Goal: Task Accomplishment & Management: Use online tool/utility

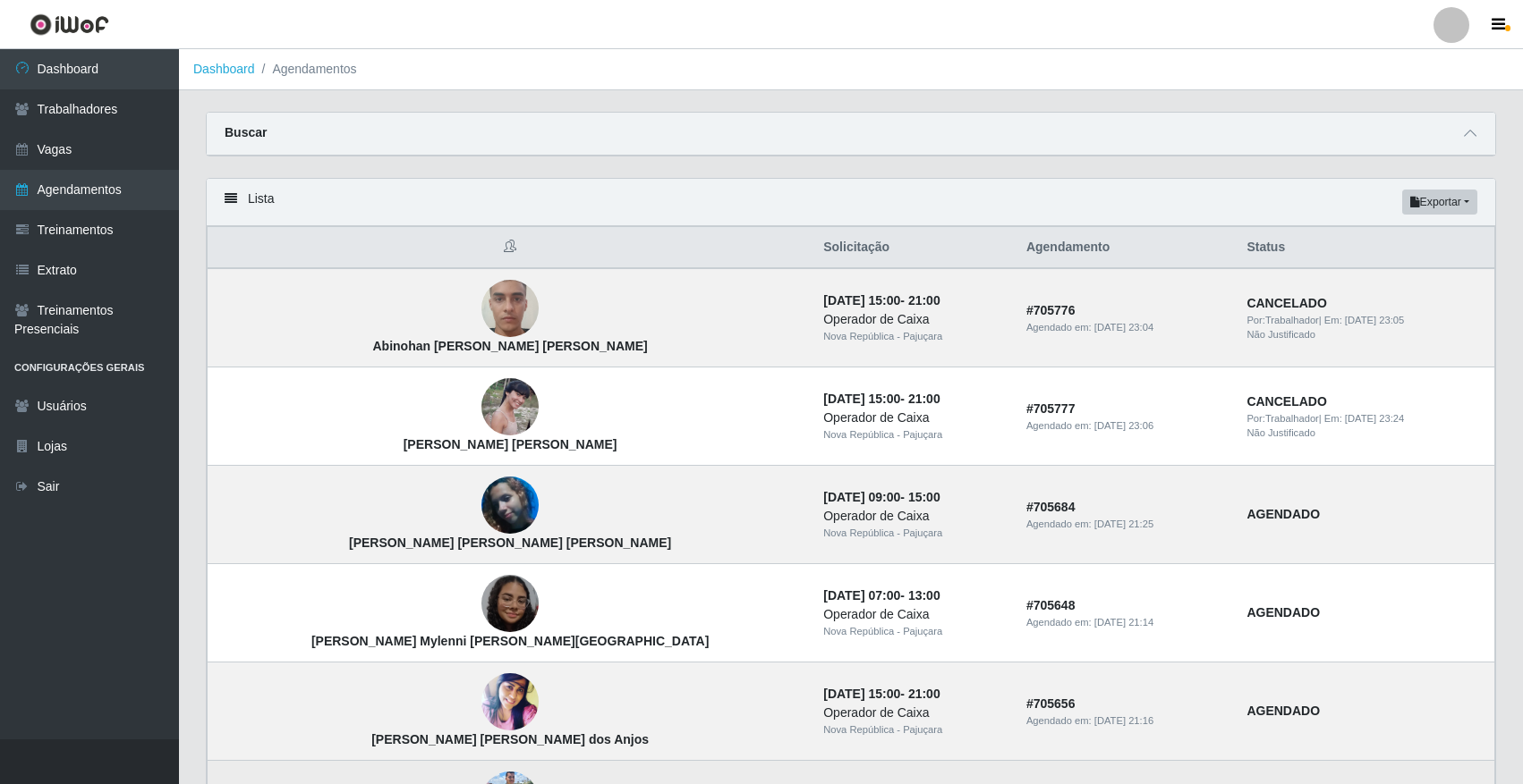
scroll to position [528, 0]
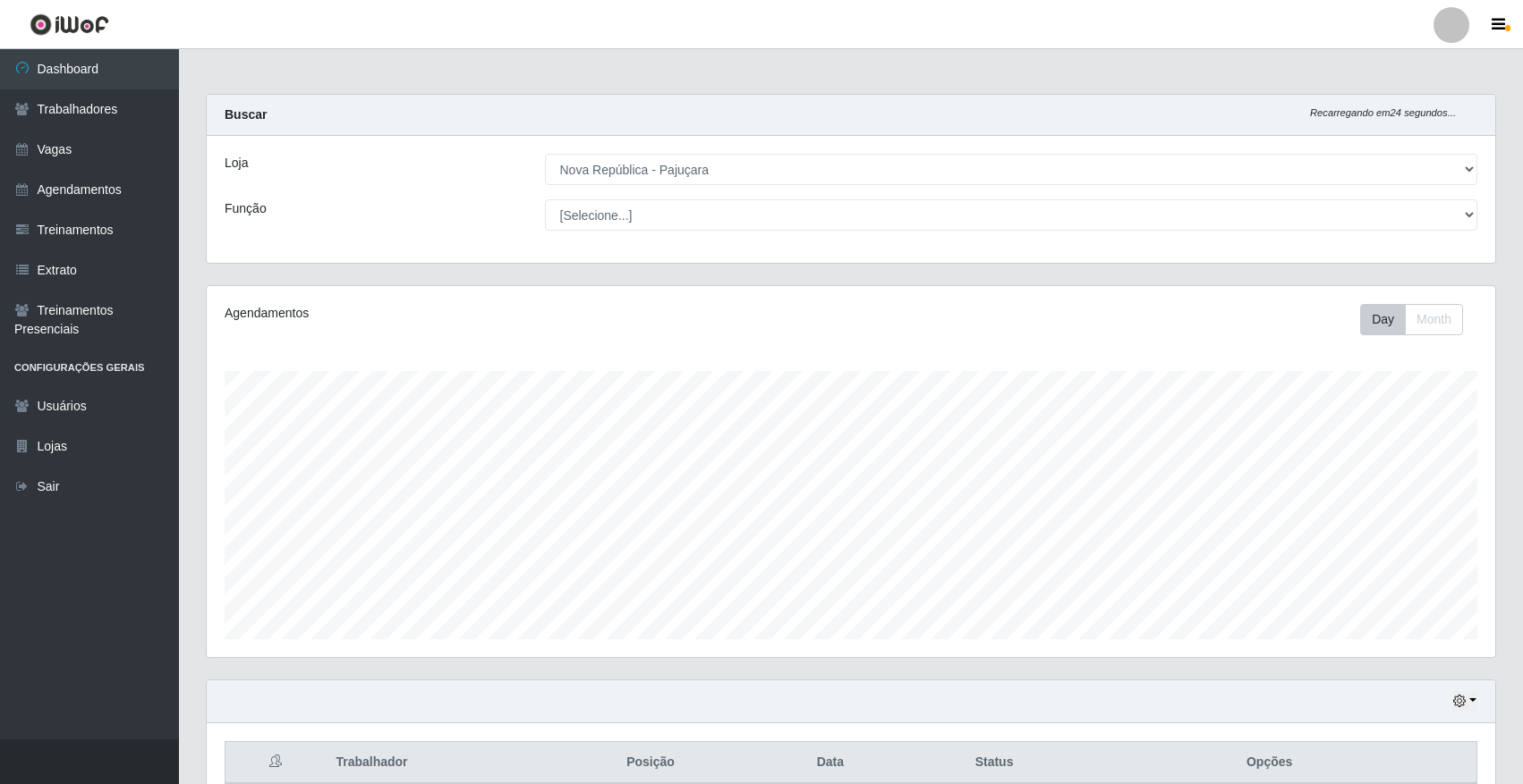
select select "65"
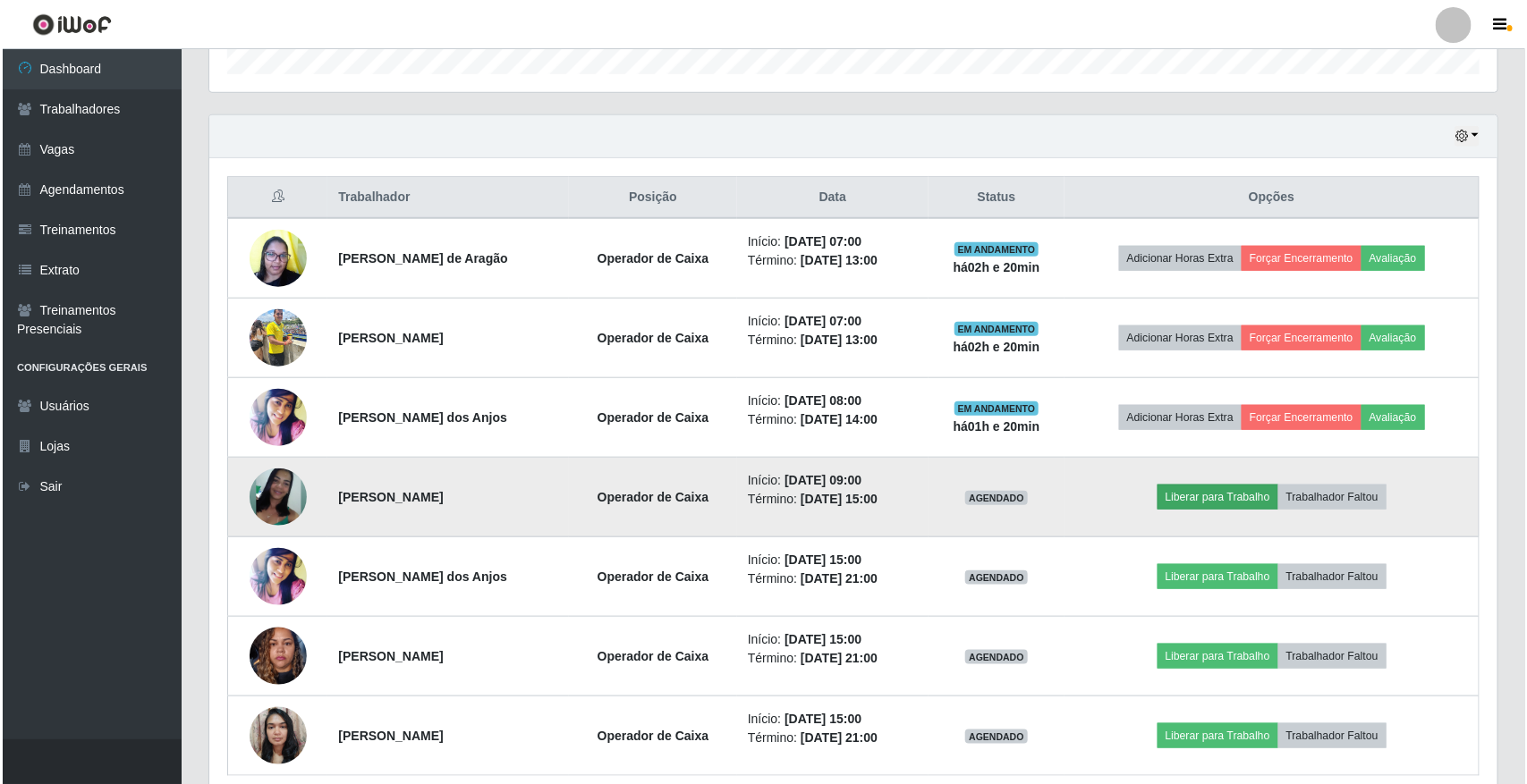
scroll to position [372, 1288]
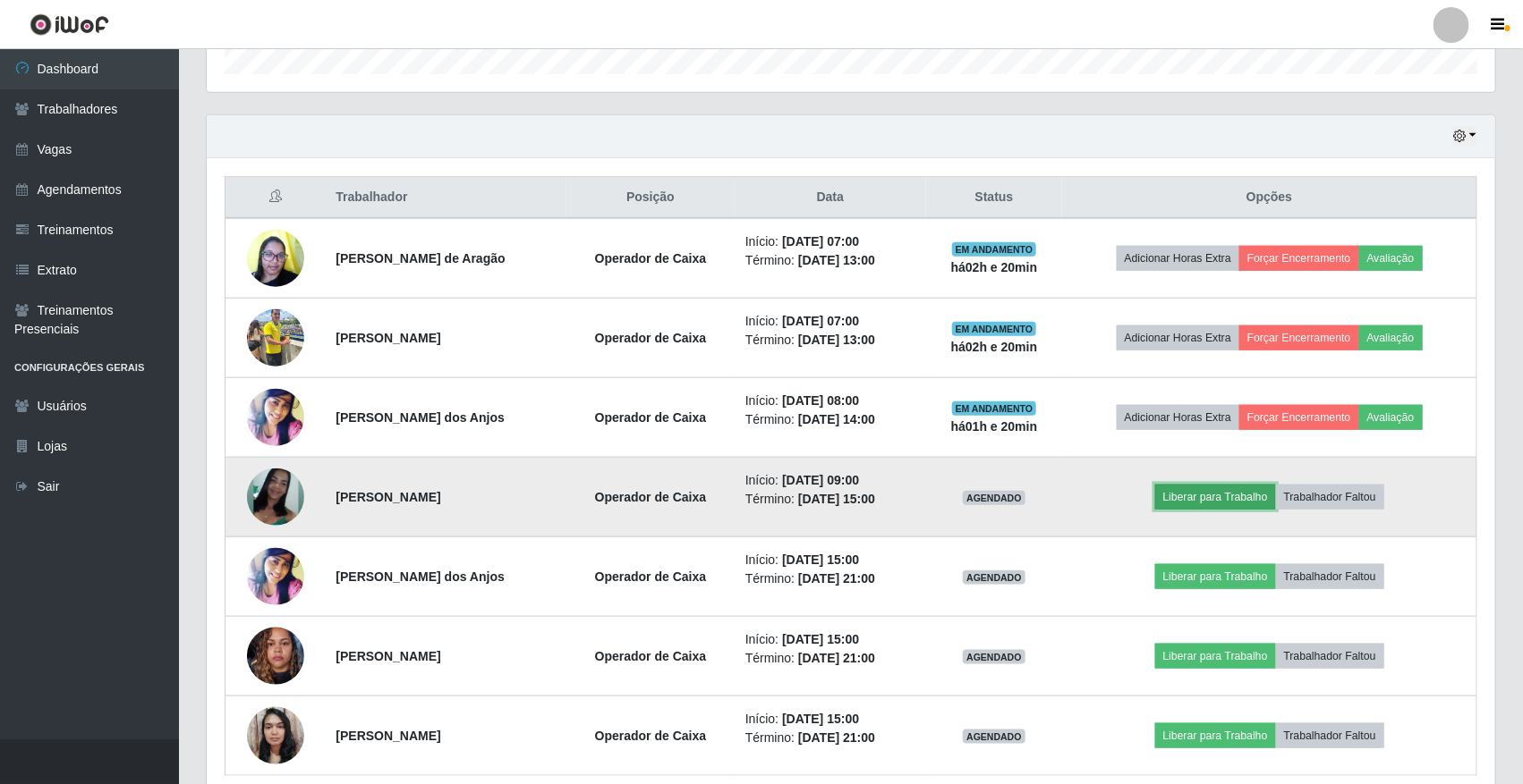
click at [1230, 507] on button "Liberar para Trabalho" at bounding box center [1215, 497] width 121 height 25
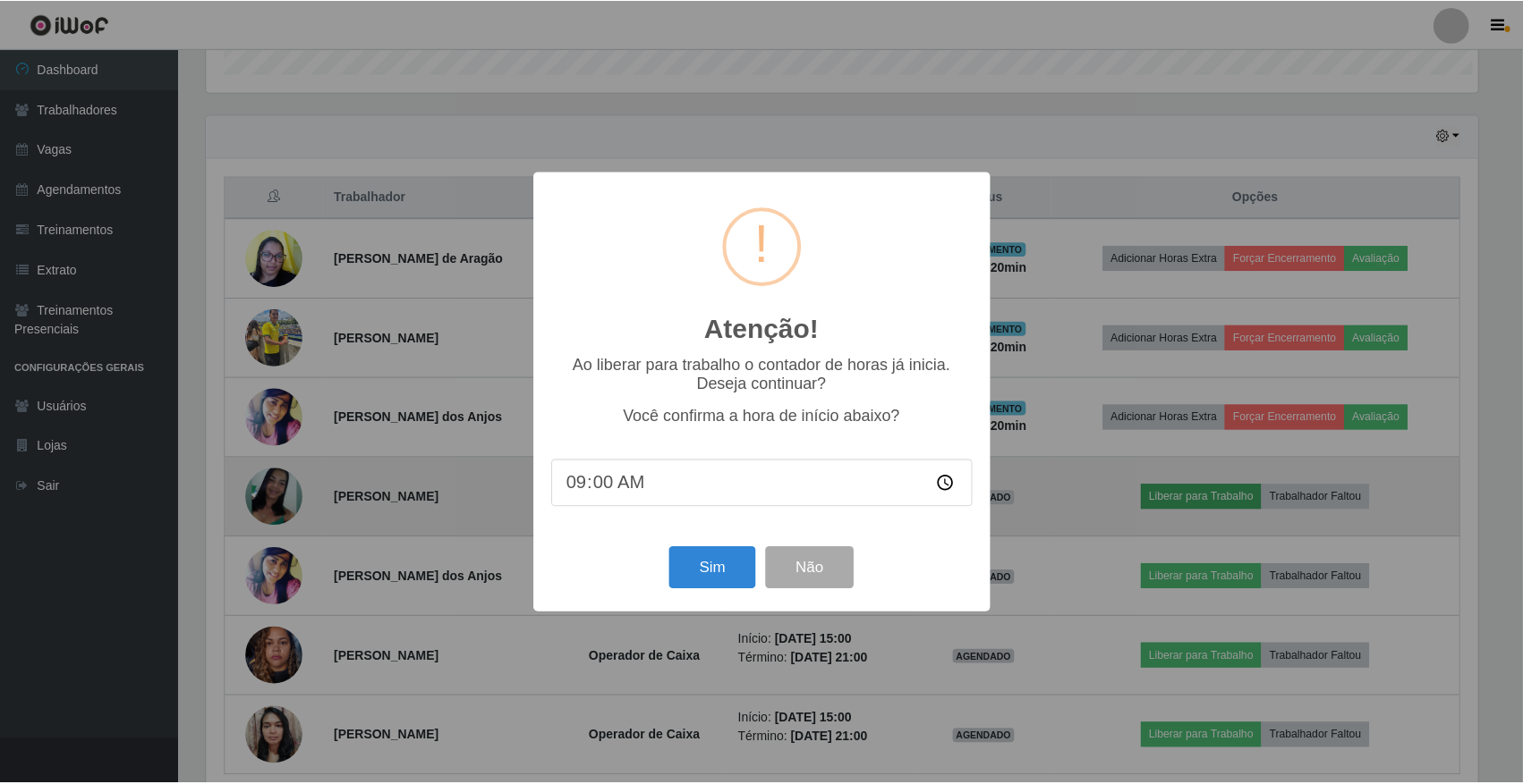
scroll to position [372, 1275]
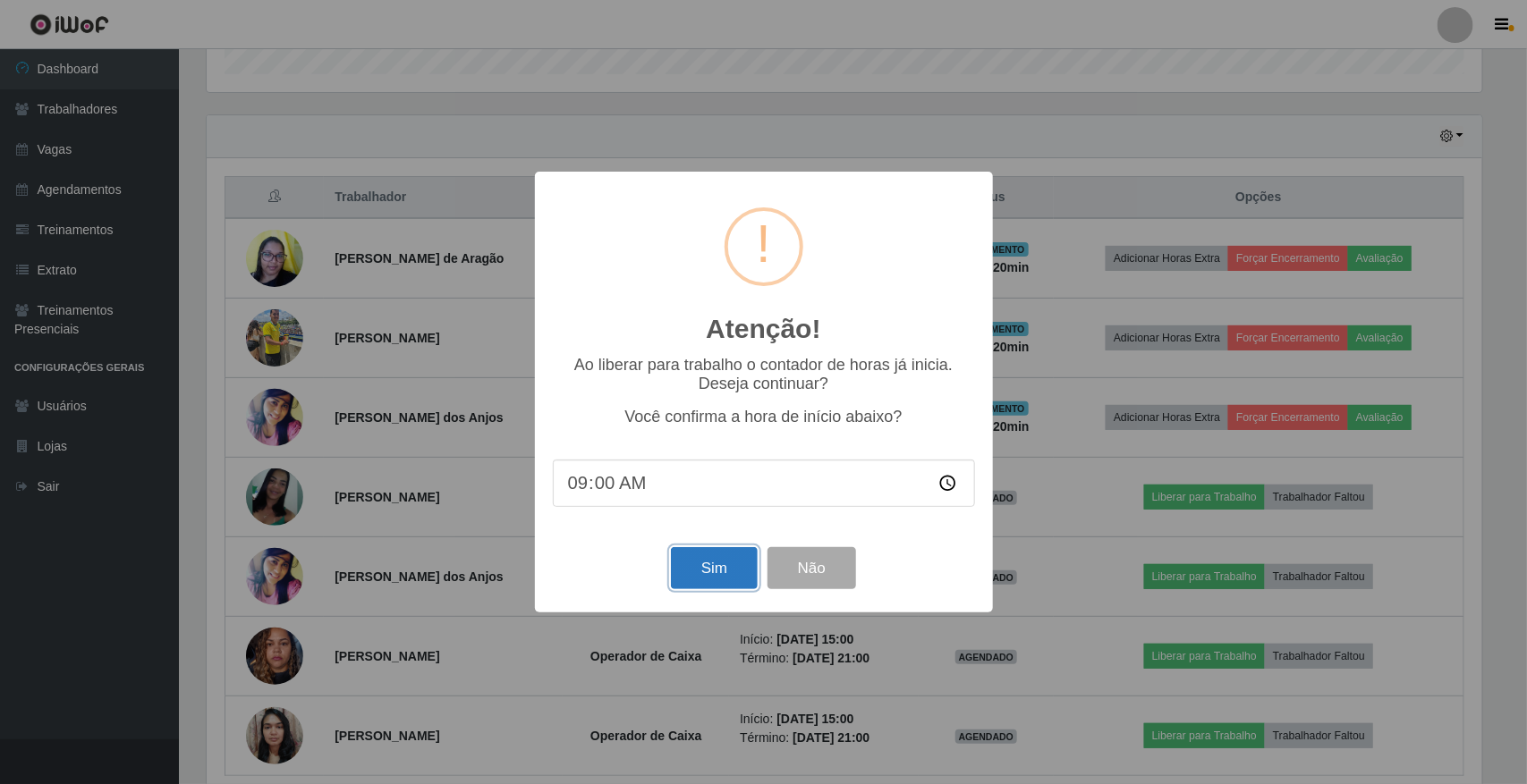
click at [714, 568] on button "Sim" at bounding box center [715, 568] width 87 height 42
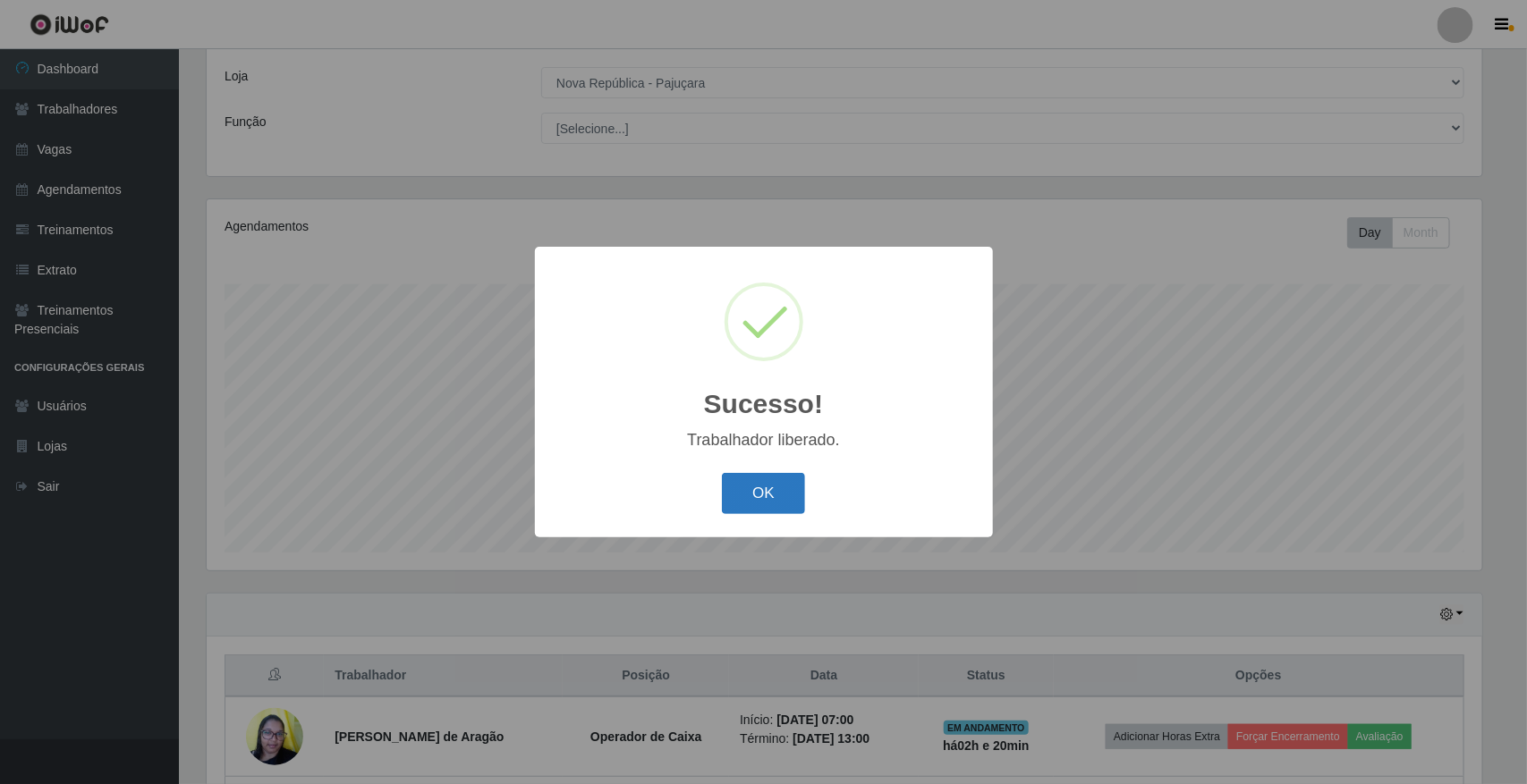
click at [775, 480] on button "OK" at bounding box center [764, 494] width 83 height 42
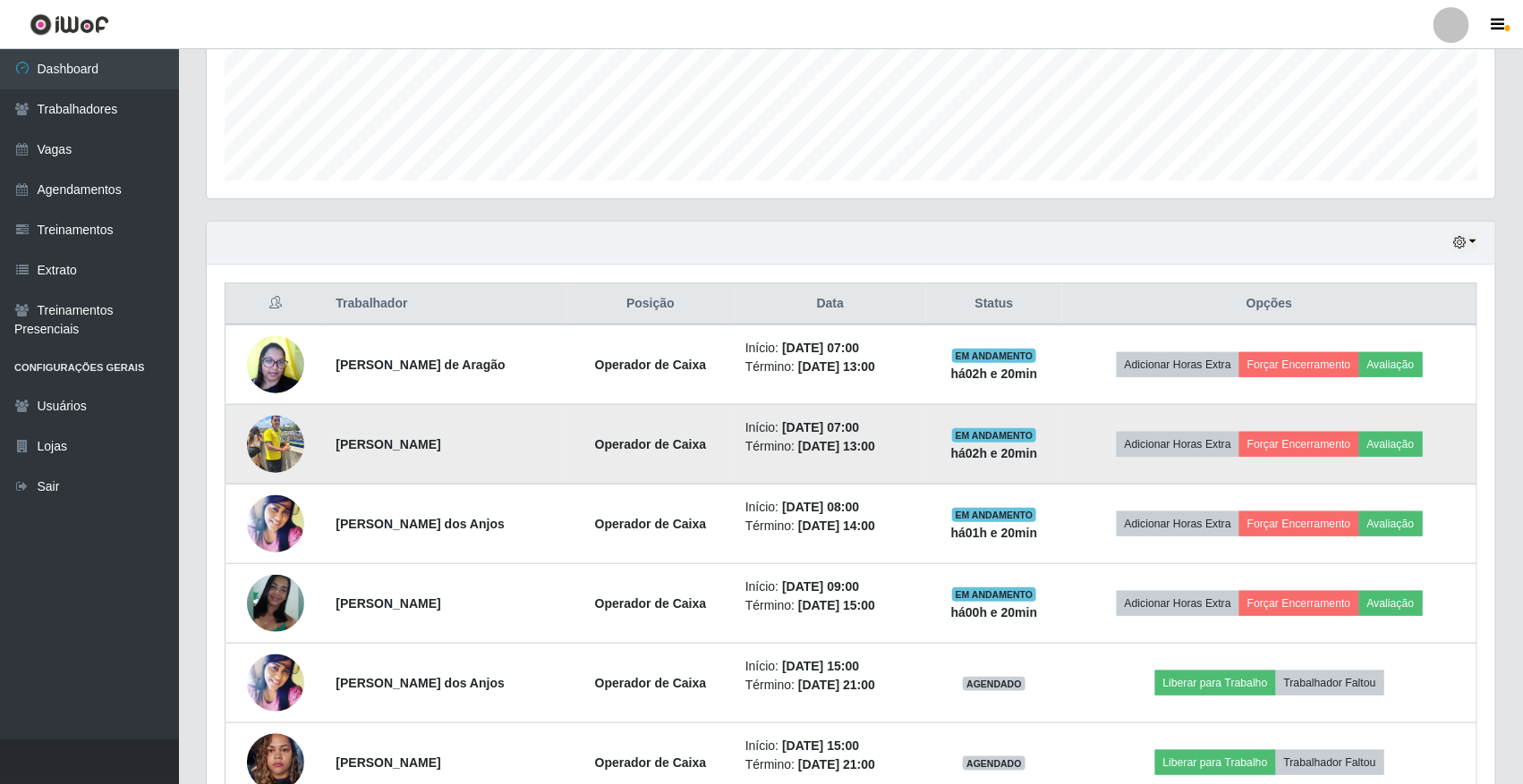
scroll to position [644, 0]
